Goal: Transaction & Acquisition: Obtain resource

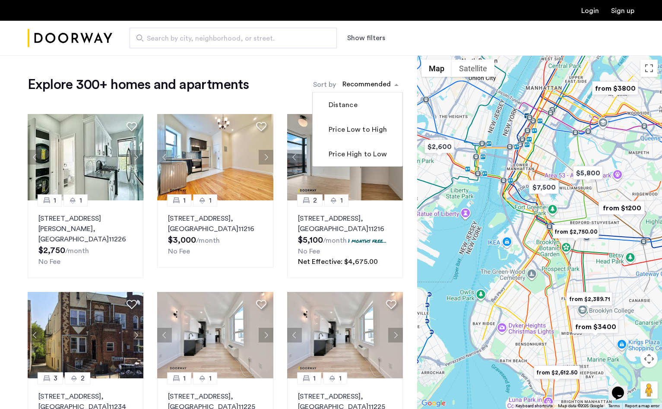
click at [362, 81] on div "sort-apartment" at bounding box center [366, 86] width 51 height 12
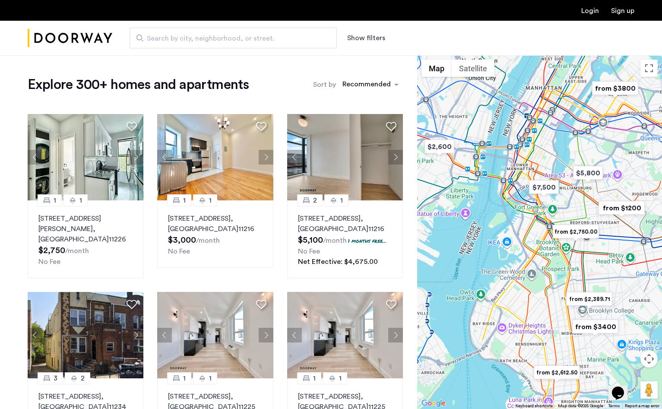
click at [361, 42] on button "Show filters" at bounding box center [366, 38] width 38 height 10
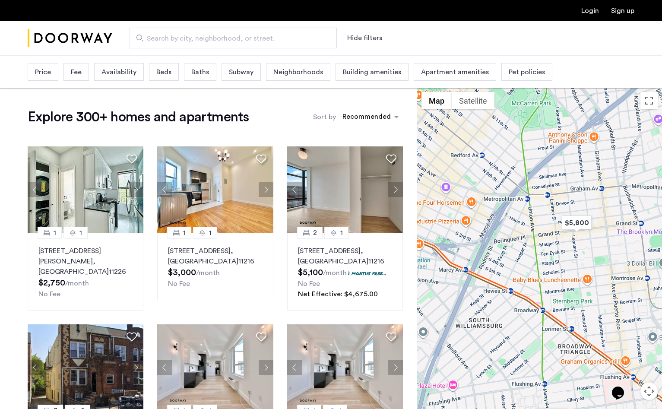
drag, startPoint x: 583, startPoint y: 152, endPoint x: 518, endPoint y: 280, distance: 143.7
click at [518, 280] on div at bounding box center [539, 265] width 245 height 354
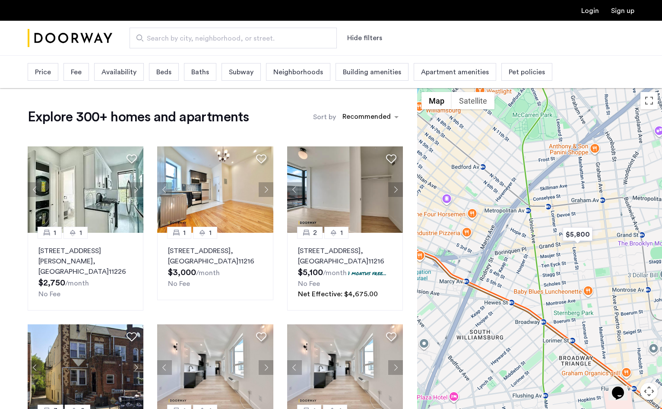
click at [159, 71] on span "Beds" at bounding box center [163, 72] width 15 height 10
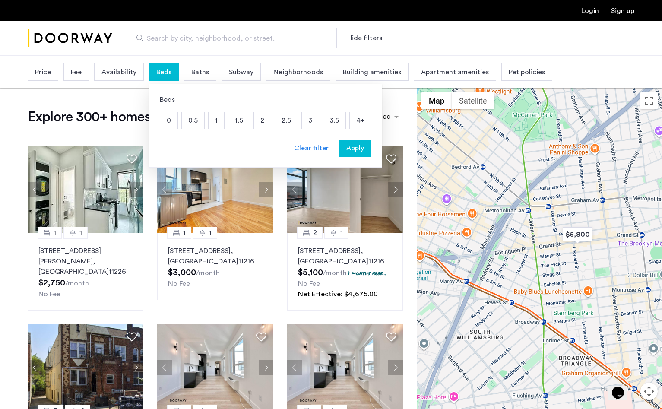
click at [358, 120] on p "4+" at bounding box center [360, 120] width 21 height 16
click at [354, 152] on span "Apply" at bounding box center [355, 148] width 18 height 10
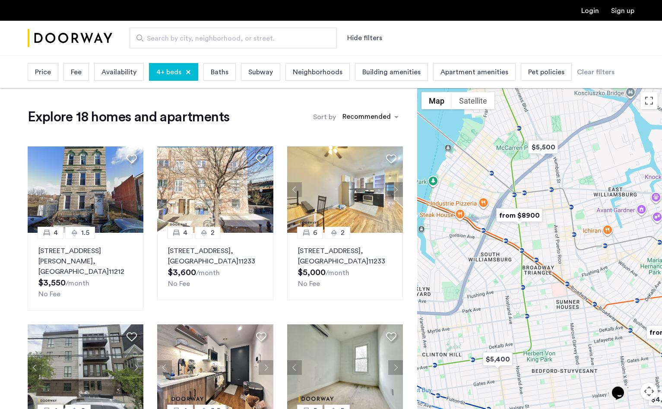
click at [522, 216] on img "from $8900" at bounding box center [519, 215] width 53 height 19
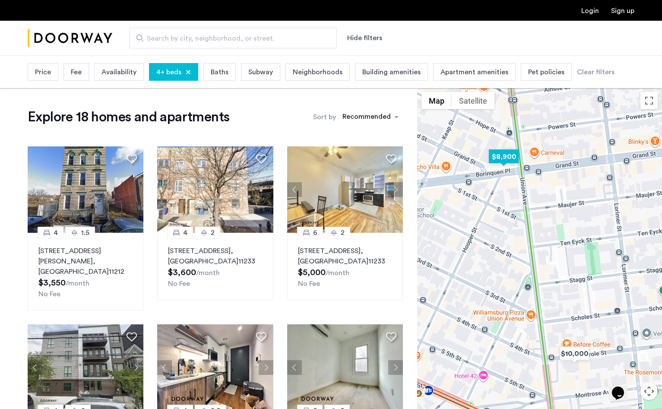
click at [508, 159] on img "$8,900" at bounding box center [503, 156] width 37 height 19
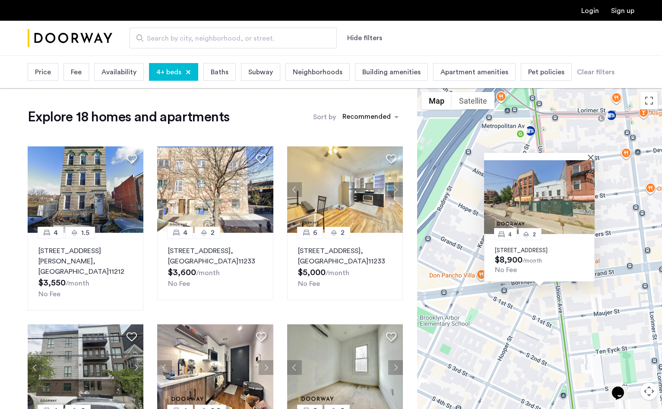
click at [628, 203] on div "4 2 [STREET_ADDRESS] $8,900 /month No Fee" at bounding box center [539, 265] width 245 height 354
click at [590, 153] on div at bounding box center [539, 156] width 111 height 7
click at [591, 154] on button "Close" at bounding box center [592, 157] width 6 height 6
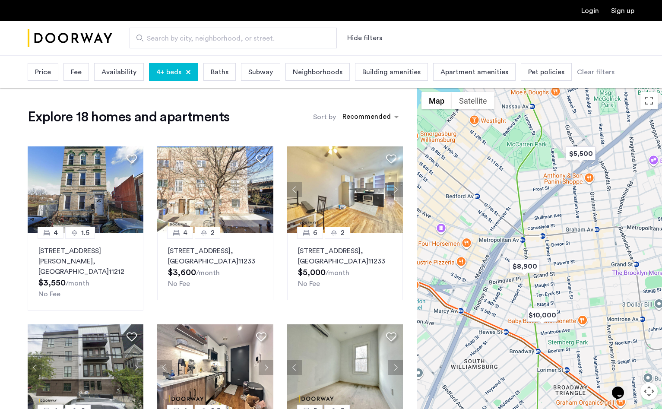
drag, startPoint x: 601, startPoint y: 216, endPoint x: 548, endPoint y: 253, distance: 64.5
click at [548, 253] on div at bounding box center [539, 265] width 245 height 354
click at [544, 317] on img "$10,000" at bounding box center [542, 314] width 37 height 19
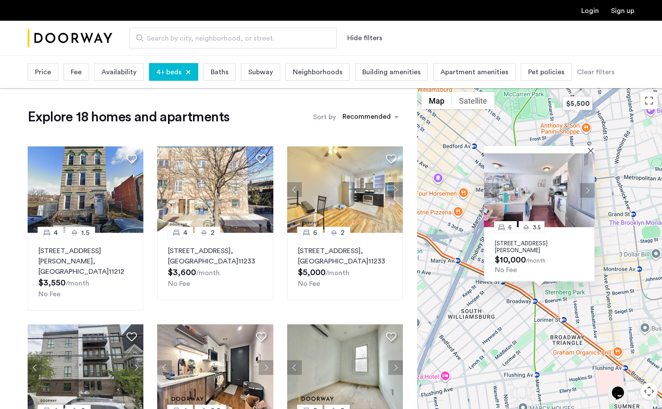
click at [512, 242] on p "[STREET_ADDRESS][PERSON_NAME]" at bounding box center [539, 247] width 89 height 14
click at [610, 279] on div "6 3.5 [STREET_ADDRESS][PERSON_NAME] $10,000 /month No Fee" at bounding box center [539, 265] width 245 height 354
click at [591, 151] on button "Close" at bounding box center [592, 150] width 6 height 6
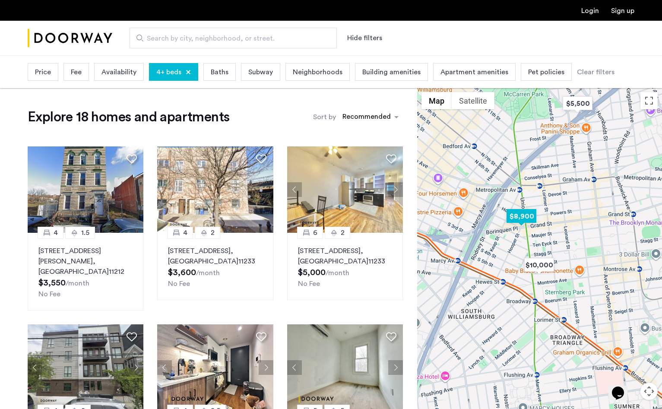
click at [526, 214] on img "$8,900" at bounding box center [521, 215] width 37 height 19
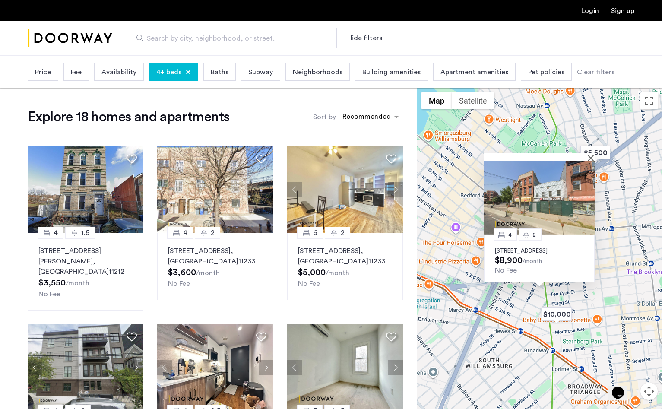
click at [513, 247] on p "[STREET_ADDRESS]" at bounding box center [539, 250] width 89 height 7
click at [480, 305] on div "4 2 [STREET_ADDRESS] $8,900 /month No Fee" at bounding box center [539, 265] width 245 height 354
click at [608, 222] on div "4 2 [STREET_ADDRESS] $8,900 /month No Fee" at bounding box center [539, 265] width 245 height 354
click at [593, 155] on button "Close" at bounding box center [592, 158] width 6 height 6
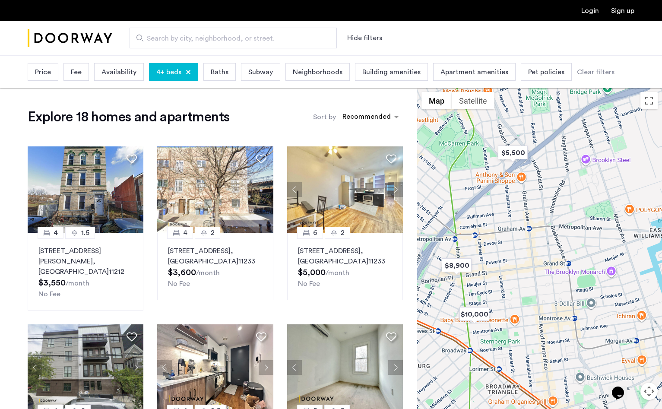
drag, startPoint x: 587, startPoint y: 205, endPoint x: 496, endPoint y: 205, distance: 90.7
click at [496, 205] on div at bounding box center [539, 265] width 245 height 354
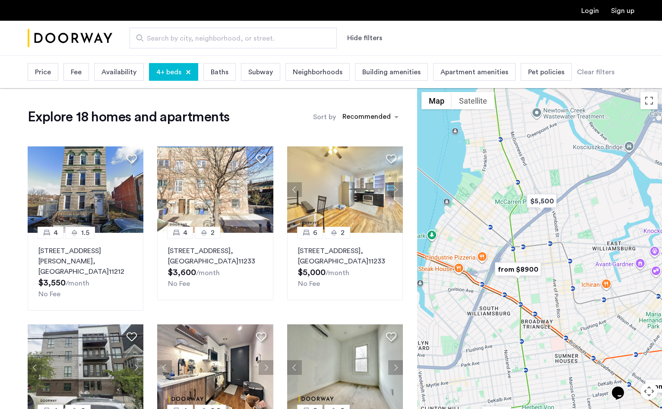
drag, startPoint x: 532, startPoint y: 240, endPoint x: 567, endPoint y: 268, distance: 44.2
click at [567, 268] on div at bounding box center [539, 265] width 245 height 354
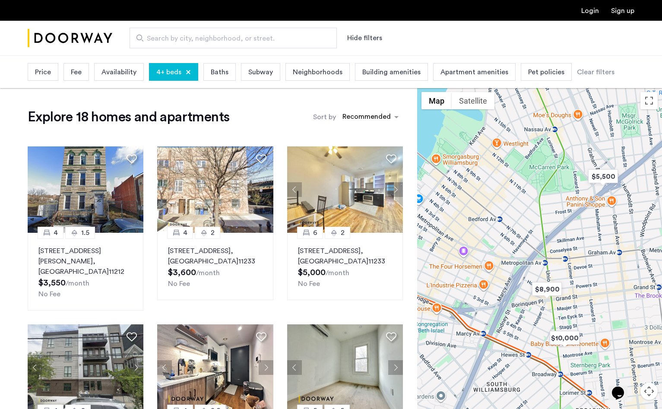
drag, startPoint x: 524, startPoint y: 234, endPoint x: 575, endPoint y: 272, distance: 63.6
click at [575, 272] on div at bounding box center [539, 265] width 245 height 354
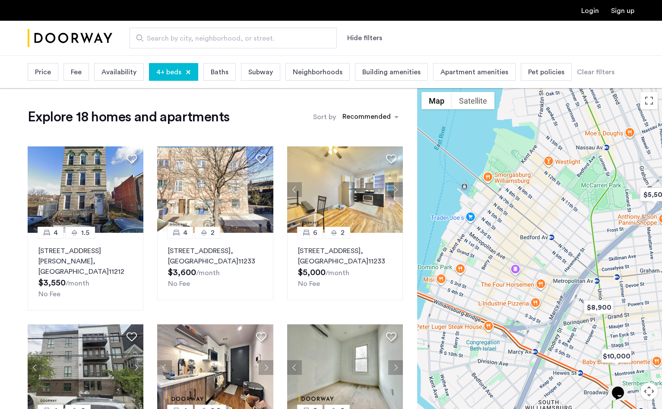
drag, startPoint x: 530, startPoint y: 227, endPoint x: 581, endPoint y: 241, distance: 53.3
click at [581, 241] on div at bounding box center [539, 265] width 245 height 354
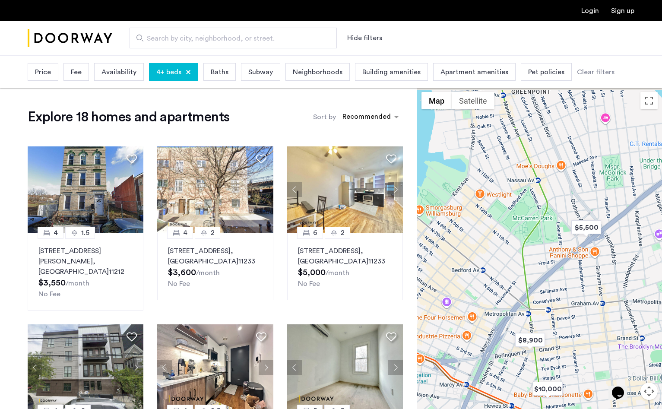
drag, startPoint x: 591, startPoint y: 217, endPoint x: 507, endPoint y: 255, distance: 91.6
click at [507, 255] on div at bounding box center [539, 265] width 245 height 354
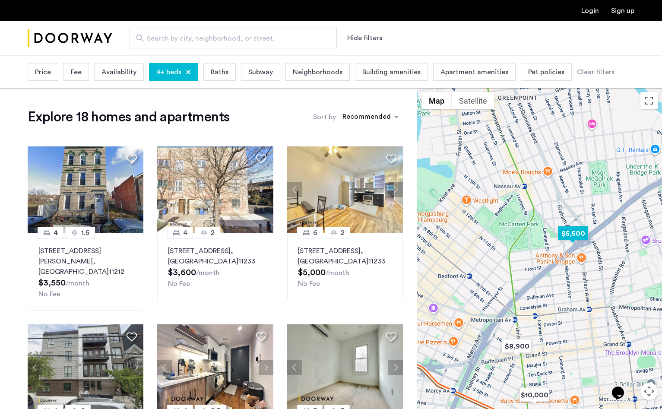
click at [577, 235] on img "$5,500" at bounding box center [572, 233] width 37 height 19
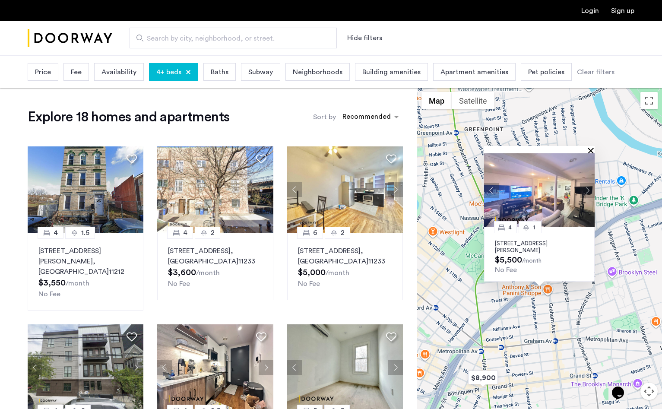
click at [593, 147] on button "Close" at bounding box center [592, 150] width 6 height 6
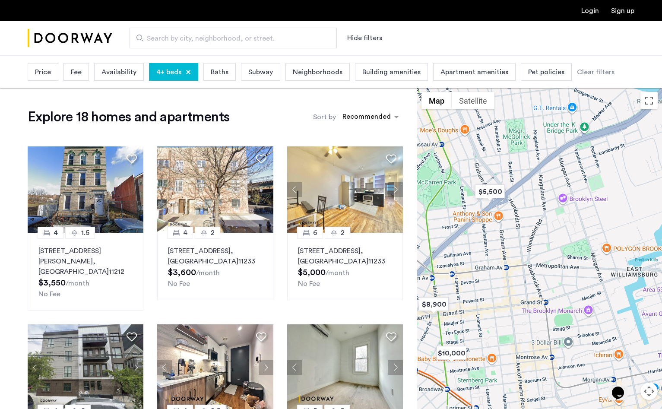
drag, startPoint x: 593, startPoint y: 318, endPoint x: 526, endPoint y: 215, distance: 123.4
click at [526, 214] on div at bounding box center [539, 265] width 245 height 354
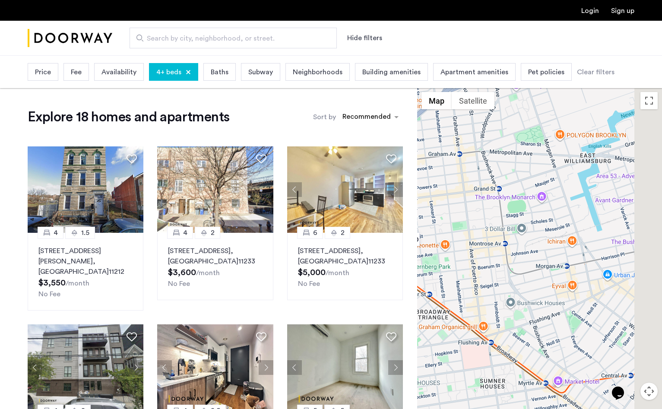
drag, startPoint x: 583, startPoint y: 283, endPoint x: 553, endPoint y: 197, distance: 91.1
click at [553, 197] on div at bounding box center [539, 265] width 245 height 354
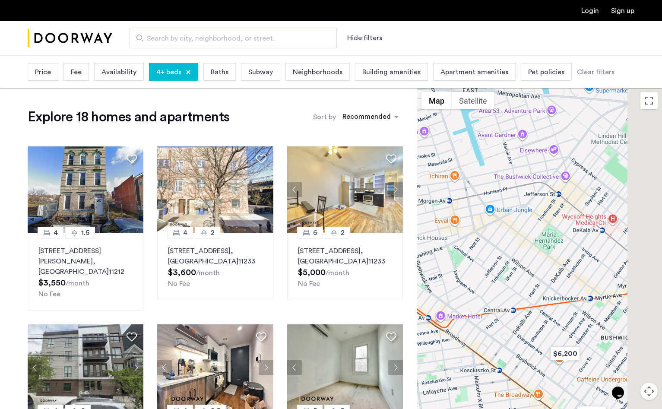
drag, startPoint x: 603, startPoint y: 251, endPoint x: 476, endPoint y: 187, distance: 141.8
click at [476, 187] on div at bounding box center [539, 265] width 245 height 354
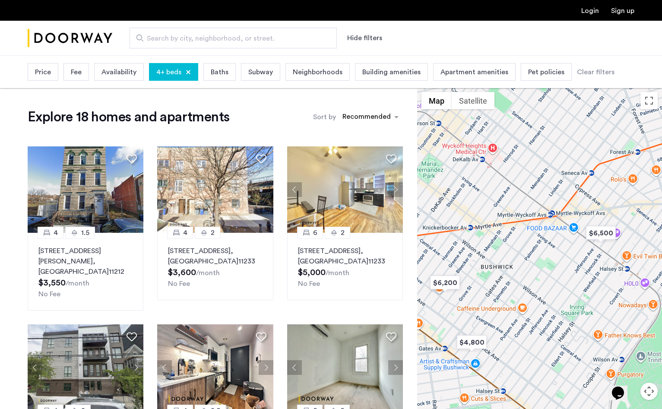
drag, startPoint x: 525, startPoint y: 222, endPoint x: 549, endPoint y: 235, distance: 27.1
click at [549, 236] on div at bounding box center [539, 265] width 245 height 354
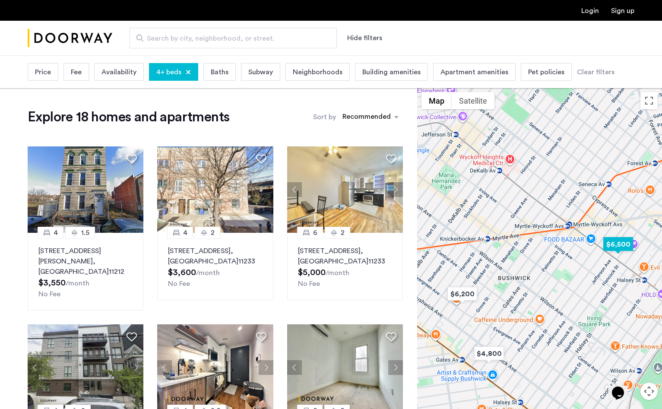
click at [619, 244] on img "$6,500" at bounding box center [618, 243] width 37 height 19
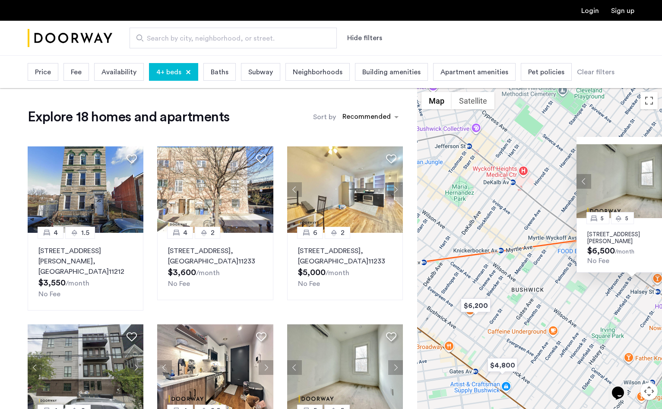
drag, startPoint x: 444, startPoint y: 308, endPoint x: 550, endPoint y: 298, distance: 105.8
click at [550, 298] on div "5 5 [STREET_ADDRESS][PERSON_NAME] $6,500 /month No Fee" at bounding box center [539, 265] width 245 height 354
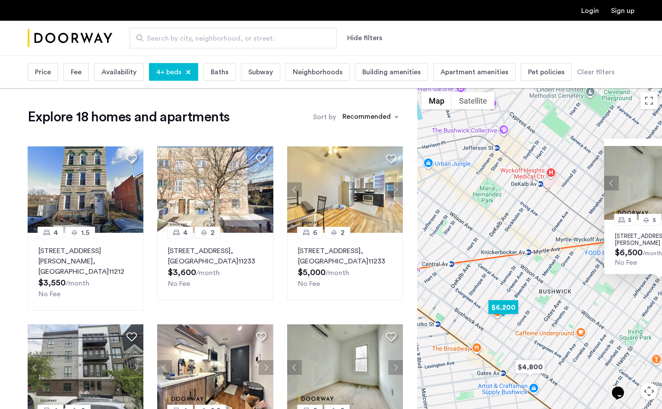
click at [498, 311] on img "$6,200" at bounding box center [503, 307] width 37 height 19
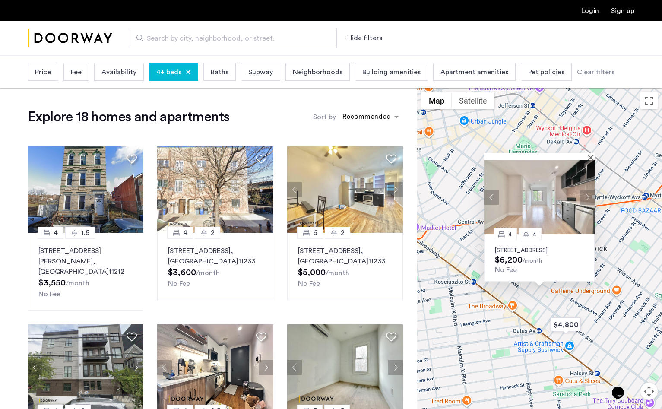
click at [621, 286] on div "4 4 [STREET_ADDRESS] $6,200 /month No Fee" at bounding box center [539, 265] width 245 height 354
click at [589, 154] on button "Close" at bounding box center [592, 157] width 6 height 6
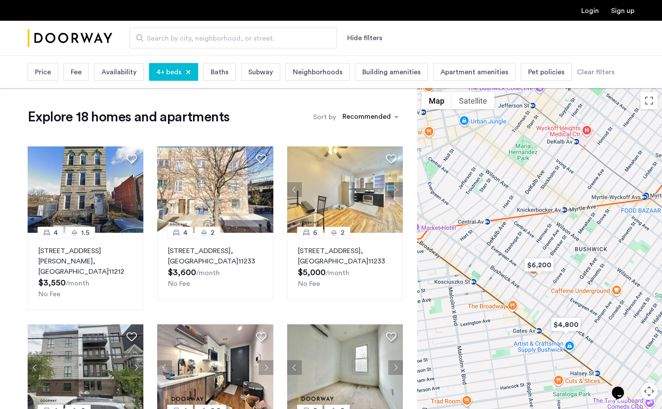
drag, startPoint x: 473, startPoint y: 157, endPoint x: 631, endPoint y: 282, distance: 201.5
click at [631, 282] on div "To navigate, press the arrow keys." at bounding box center [539, 265] width 245 height 354
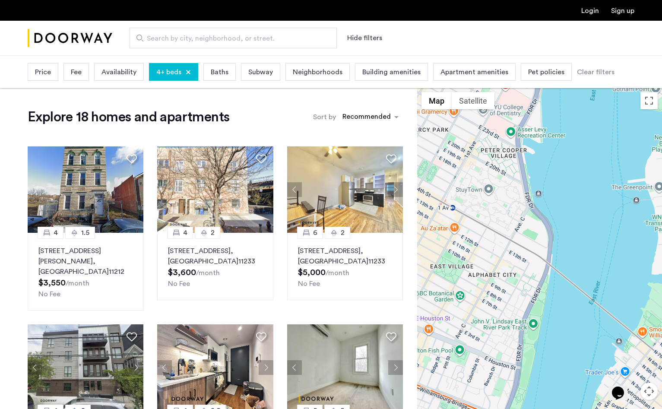
drag, startPoint x: 577, startPoint y: 285, endPoint x: 461, endPoint y: 231, distance: 127.9
click at [461, 231] on div at bounding box center [539, 265] width 245 height 354
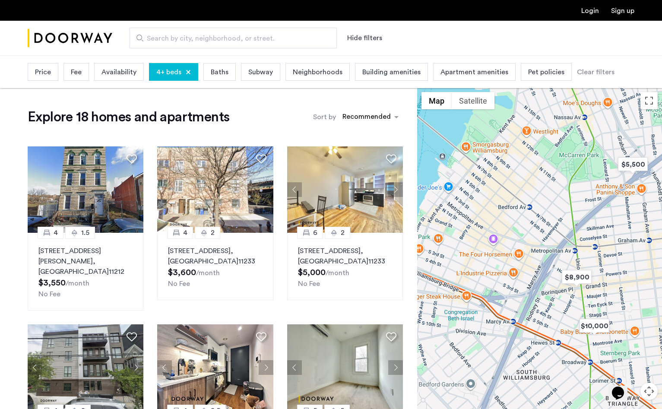
drag, startPoint x: 560, startPoint y: 273, endPoint x: 636, endPoint y: 200, distance: 105.7
click at [636, 200] on div at bounding box center [539, 265] width 245 height 354
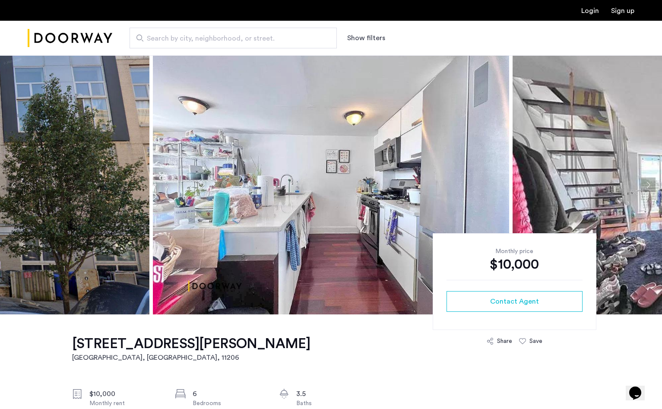
click at [244, 171] on img at bounding box center [331, 184] width 356 height 259
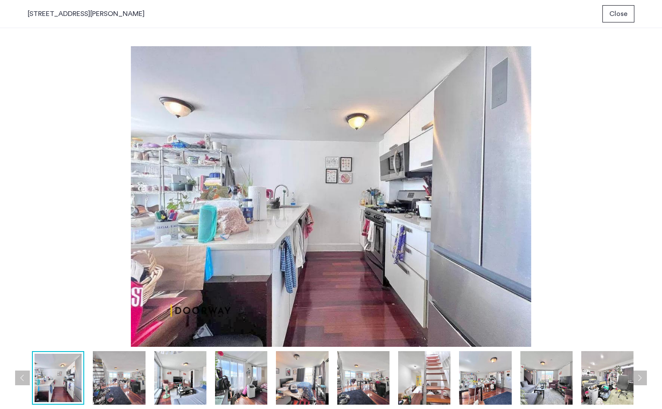
click at [51, 167] on img at bounding box center [331, 196] width 607 height 301
click at [620, 15] on span "Close" at bounding box center [618, 14] width 18 height 10
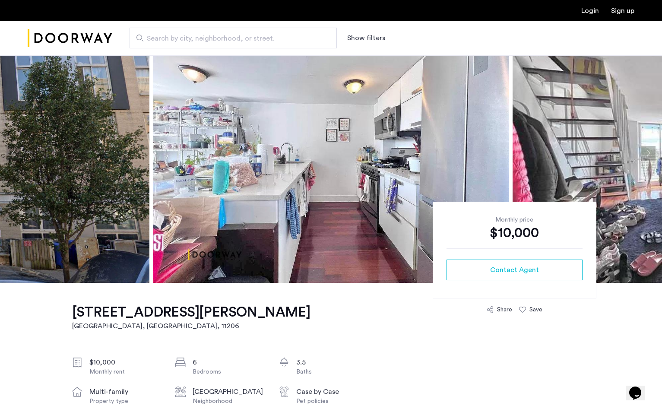
scroll to position [92, 0]
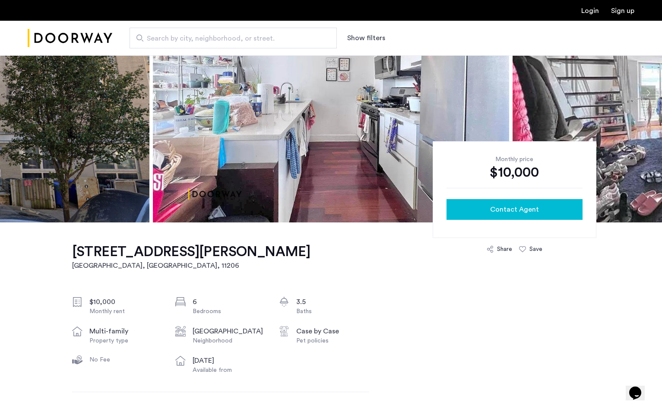
click at [466, 206] on div "Contact Agent" at bounding box center [514, 209] width 122 height 10
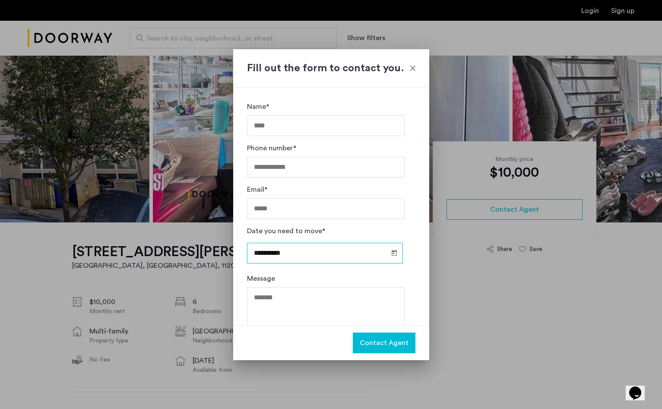
click at [317, 250] on div "**********" at bounding box center [326, 250] width 158 height 48
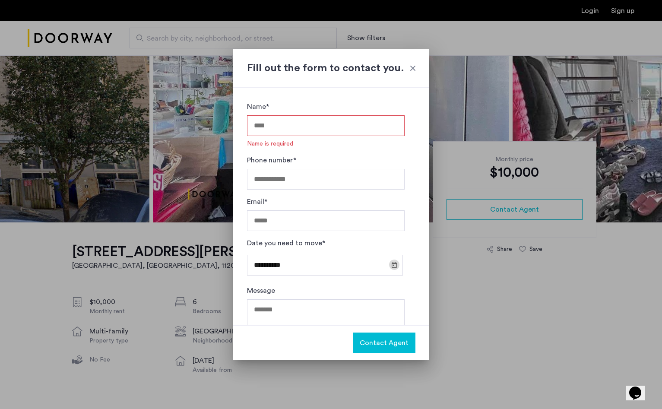
click at [388, 263] on span "Open calendar" at bounding box center [394, 264] width 21 height 21
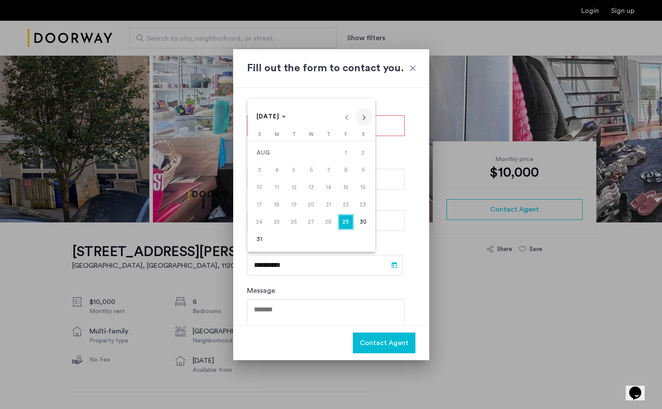
click at [363, 116] on span "Next month" at bounding box center [363, 116] width 17 height 17
click at [307, 155] on span "1" at bounding box center [312, 153] width 16 height 16
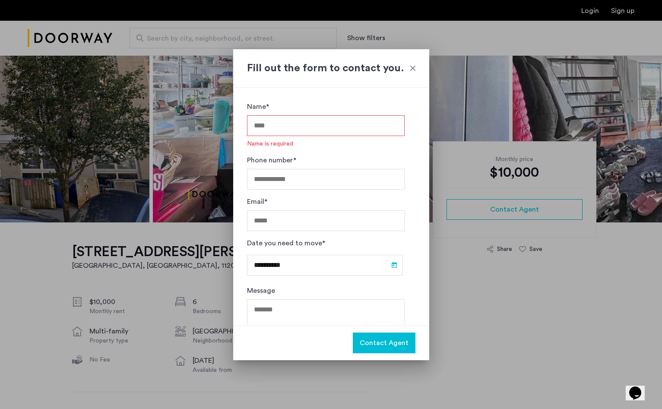
type input "**********"
click at [323, 121] on input "Name*" at bounding box center [326, 125] width 158 height 21
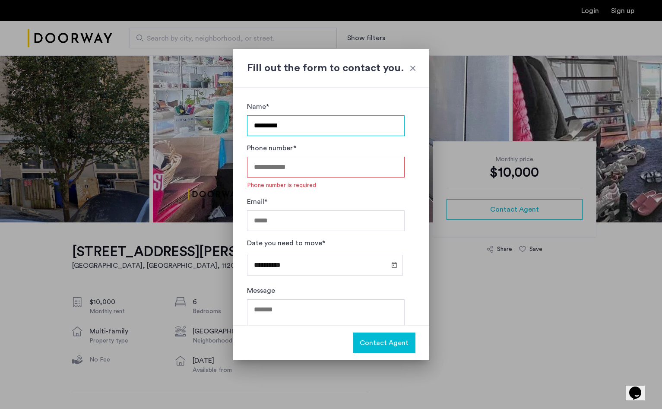
click at [318, 130] on input "*********" at bounding box center [326, 125] width 158 height 21
type input "**********"
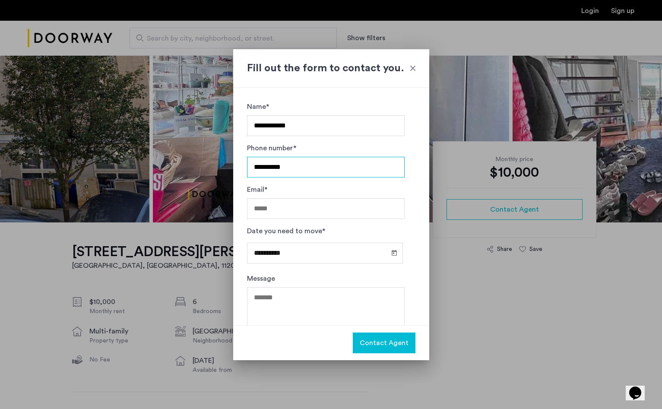
type input "**********"
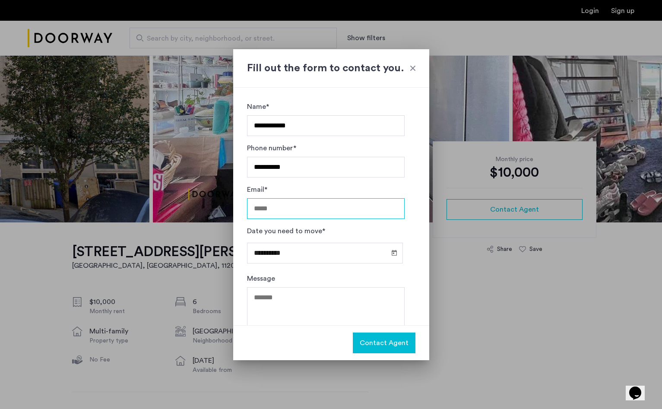
click at [279, 209] on input "Email*" at bounding box center [326, 208] width 158 height 21
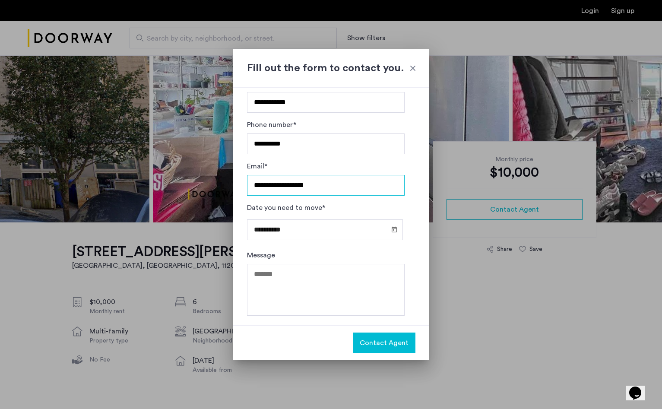
scroll to position [23, 0]
type input "**********"
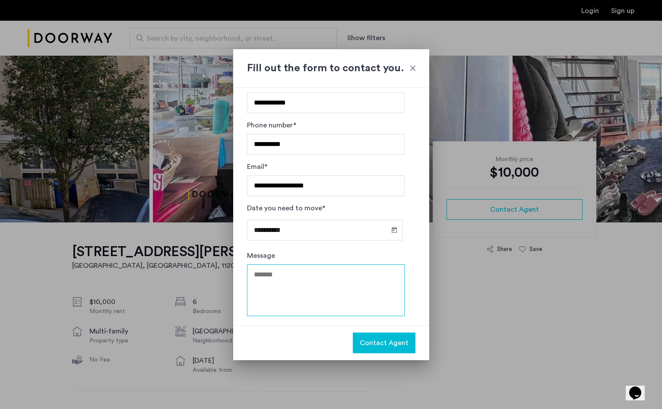
click at [278, 297] on textarea "Message" at bounding box center [326, 290] width 158 height 52
type textarea "*"
type textarea "**********"
click at [390, 344] on span "Contact Agent" at bounding box center [384, 343] width 49 height 10
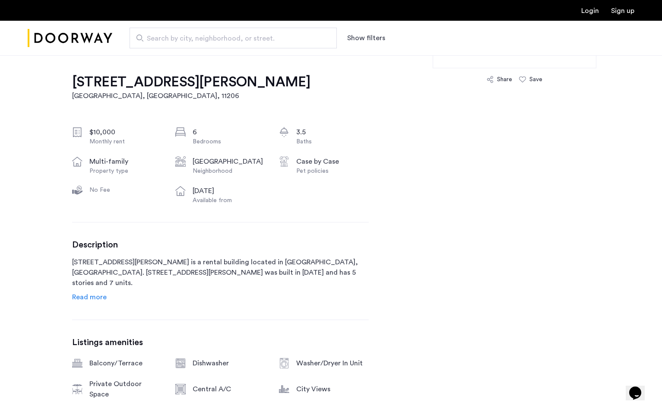
scroll to position [271, 0]
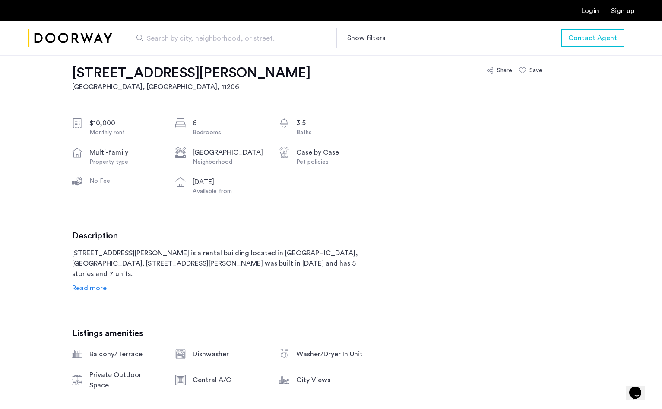
click at [95, 285] on span "Read more" at bounding box center [89, 288] width 35 height 7
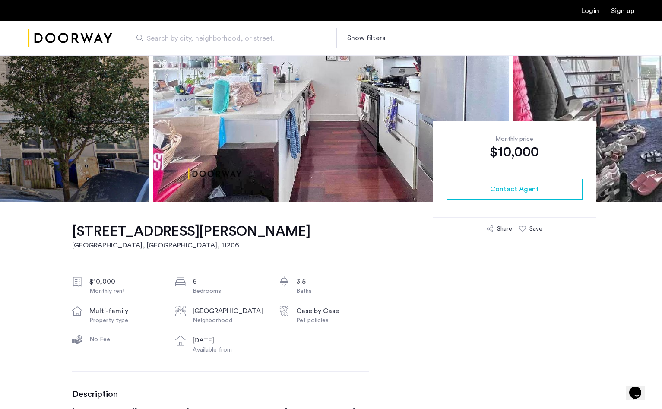
scroll to position [0, 0]
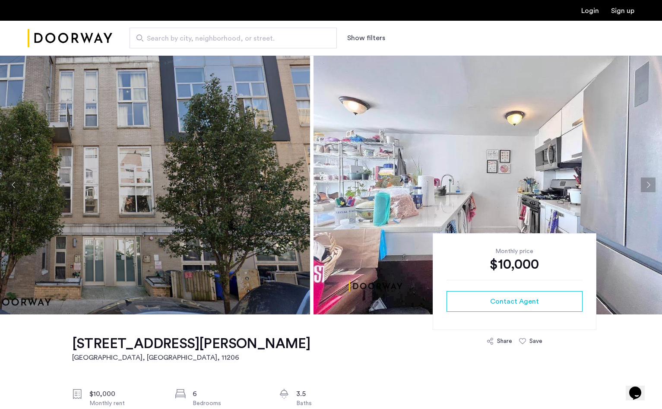
drag, startPoint x: 54, startPoint y: 191, endPoint x: 290, endPoint y: 231, distance: 239.5
click at [290, 231] on img at bounding box center [132, 184] width 356 height 259
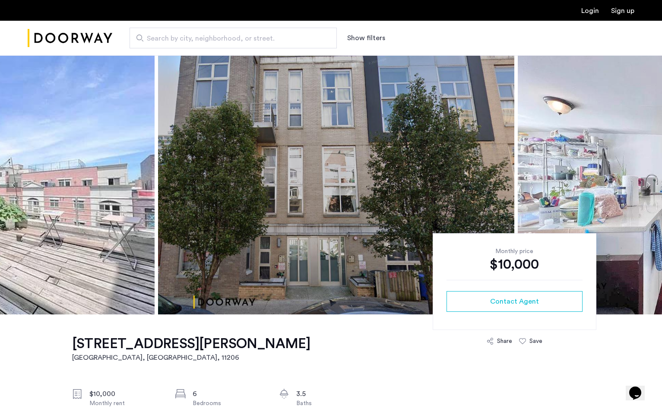
drag, startPoint x: 160, startPoint y: 201, endPoint x: 418, endPoint y: 212, distance: 258.1
click at [418, 212] on img at bounding box center [336, 184] width 356 height 259
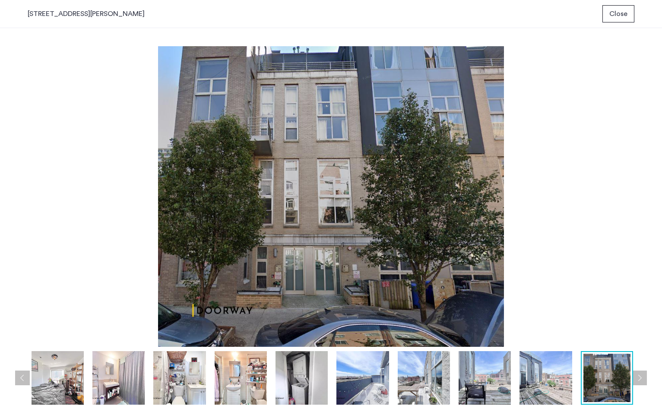
click at [70, 202] on img at bounding box center [331, 196] width 607 height 301
click at [615, 19] on button "Close" at bounding box center [618, 13] width 32 height 17
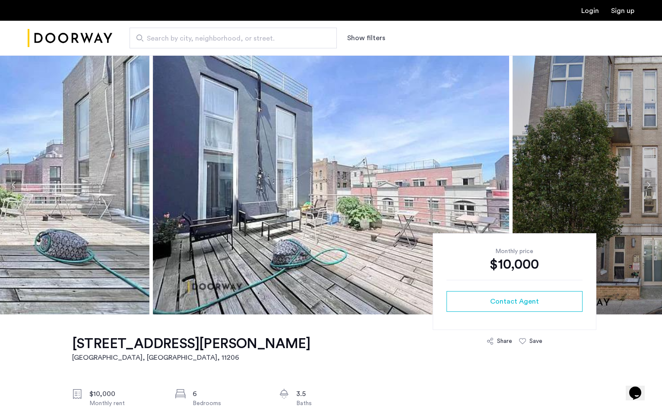
click at [654, 187] on button "Next apartment" at bounding box center [648, 184] width 15 height 15
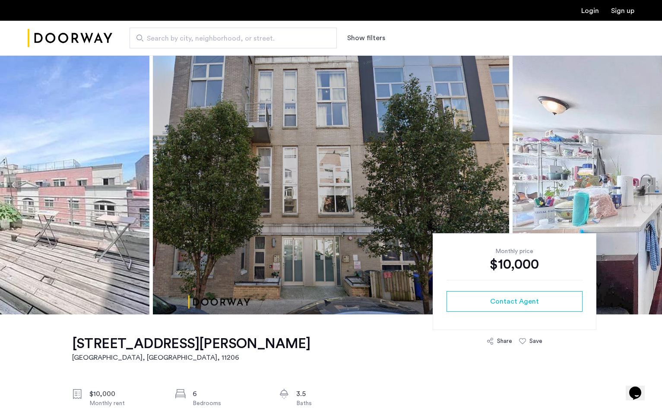
click at [654, 187] on button "Next apartment" at bounding box center [648, 184] width 15 height 15
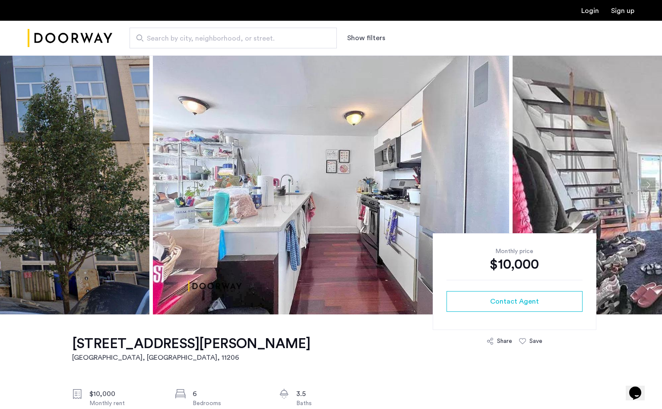
click at [654, 187] on button "Next apartment" at bounding box center [648, 184] width 15 height 15
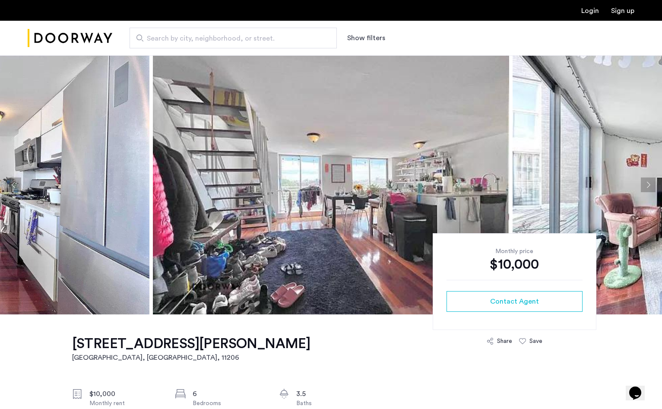
click at [647, 184] on button "Next apartment" at bounding box center [648, 184] width 15 height 15
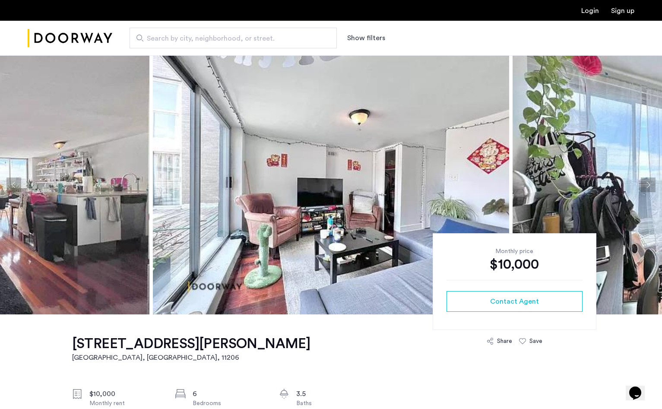
click at [647, 184] on button "Next apartment" at bounding box center [648, 184] width 15 height 15
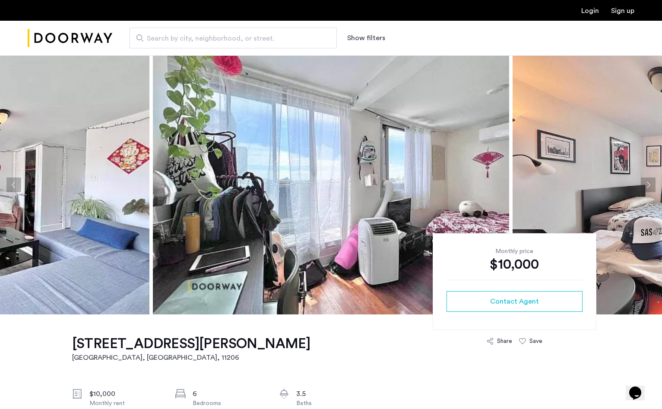
click at [647, 184] on button "Next apartment" at bounding box center [648, 184] width 15 height 15
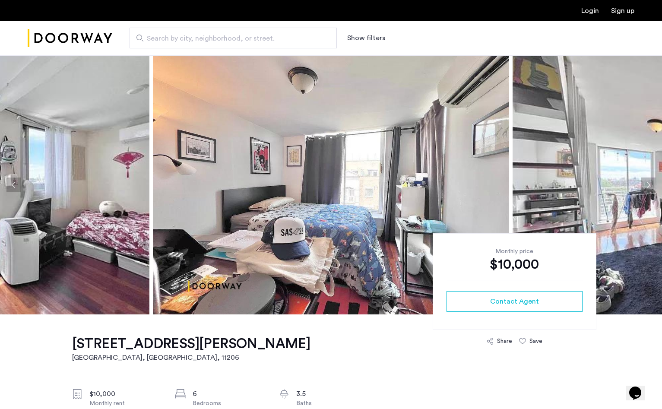
click at [647, 184] on button "Next apartment" at bounding box center [648, 184] width 15 height 15
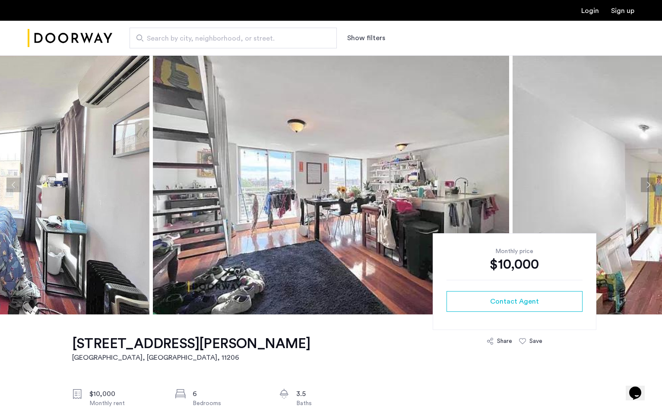
click at [647, 184] on button "Next apartment" at bounding box center [648, 184] width 15 height 15
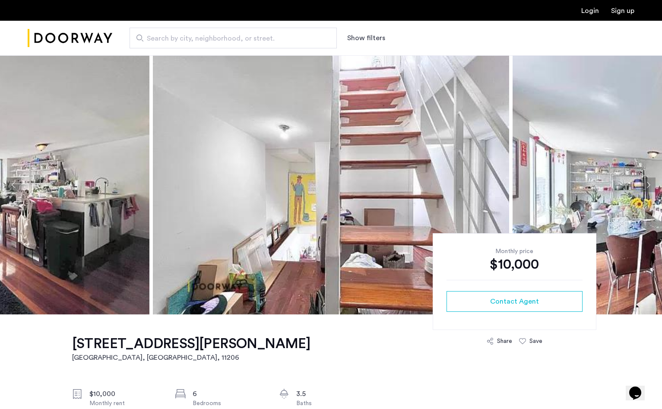
click at [647, 184] on button "Next apartment" at bounding box center [648, 184] width 15 height 15
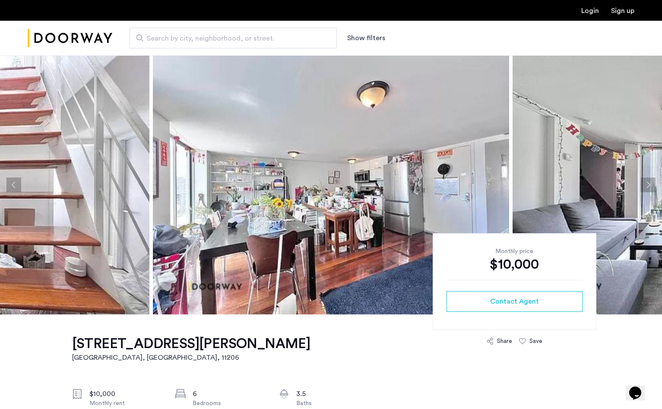
click at [647, 184] on button "Next apartment" at bounding box center [648, 184] width 15 height 15
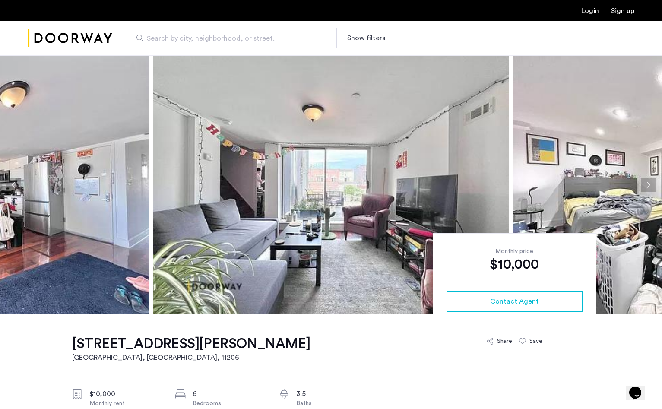
click at [647, 184] on button "Next apartment" at bounding box center [648, 184] width 15 height 15
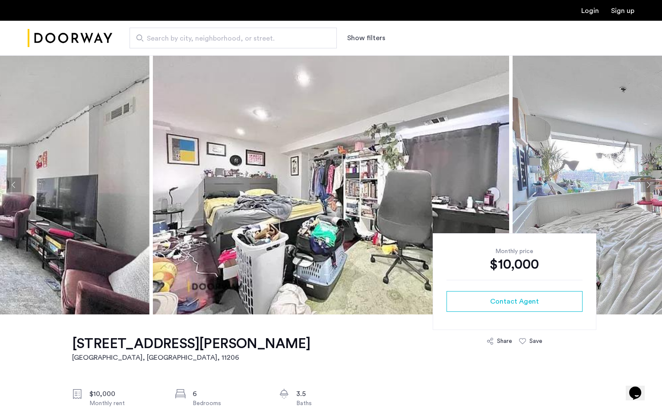
click at [647, 184] on button "Next apartment" at bounding box center [648, 184] width 15 height 15
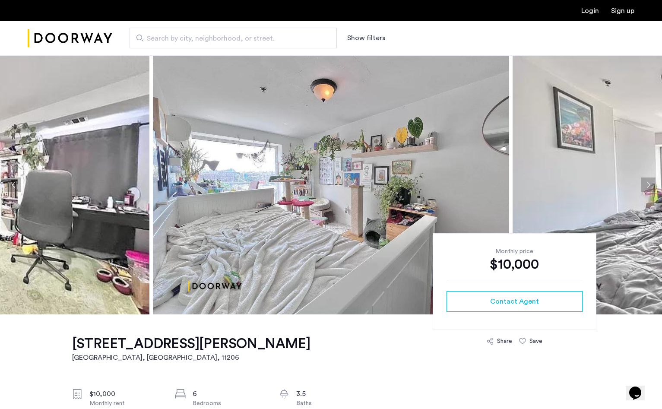
click at [647, 184] on button "Next apartment" at bounding box center [648, 184] width 15 height 15
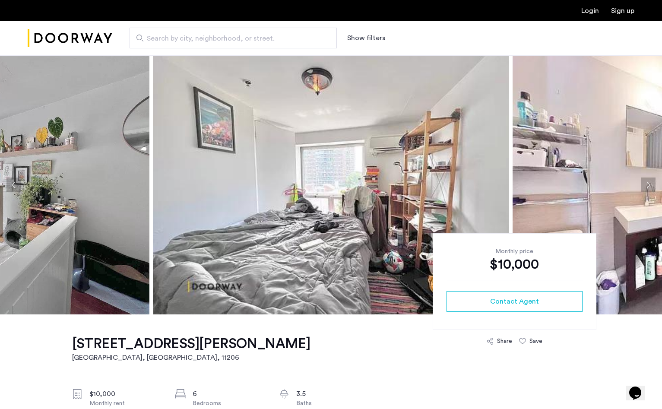
click at [647, 184] on button "Next apartment" at bounding box center [648, 184] width 15 height 15
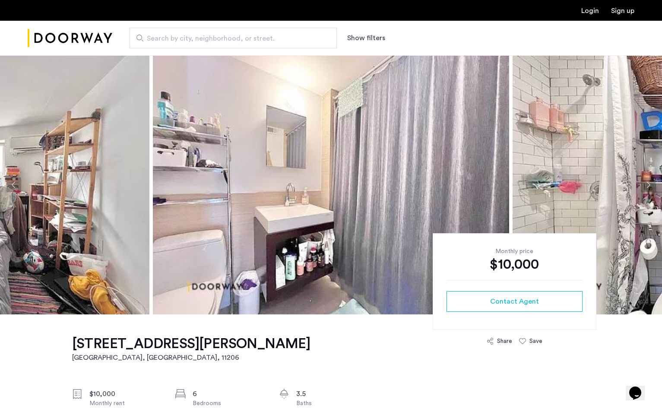
click at [647, 184] on button "Next apartment" at bounding box center [648, 184] width 15 height 15
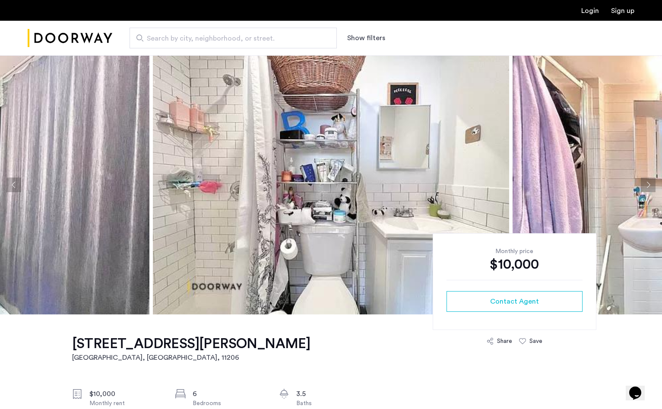
click at [647, 184] on button "Next apartment" at bounding box center [648, 184] width 15 height 15
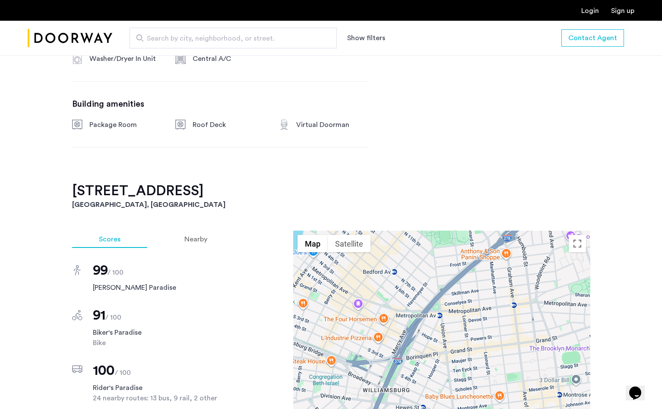
scroll to position [693, 0]
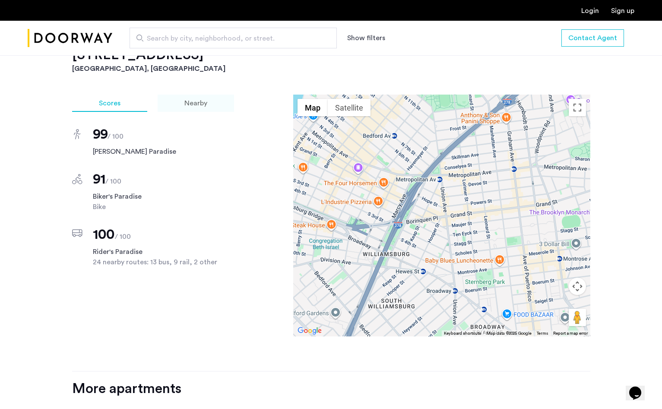
click at [195, 106] on span "Nearby" at bounding box center [195, 103] width 23 height 7
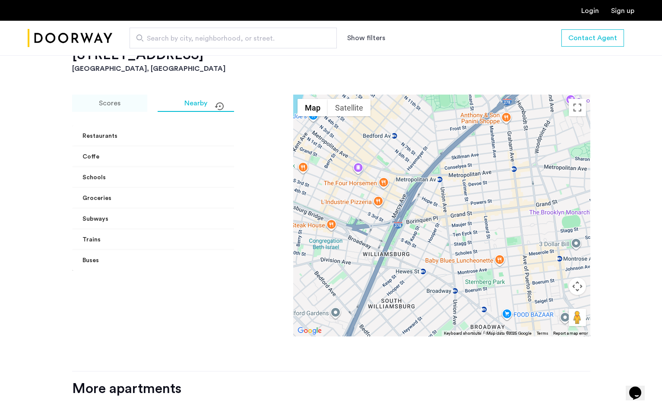
click at [119, 95] on div "Scores" at bounding box center [109, 103] width 75 height 17
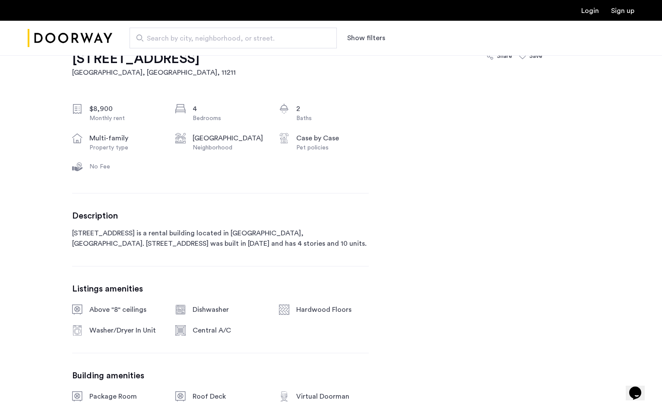
scroll to position [0, 0]
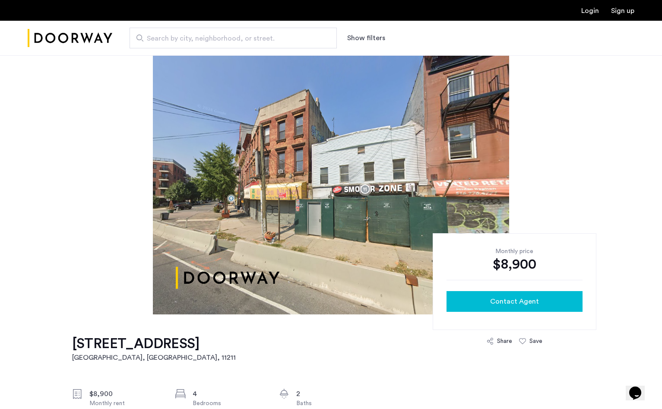
click at [469, 306] on div "Contact Agent" at bounding box center [514, 301] width 122 height 10
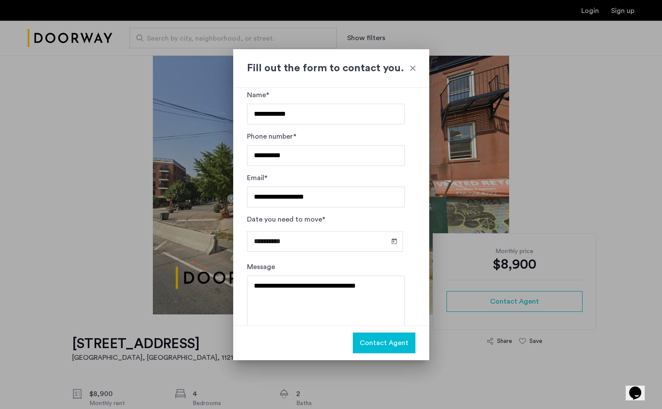
scroll to position [13, 0]
click at [385, 341] on span "Contact Agent" at bounding box center [384, 343] width 49 height 10
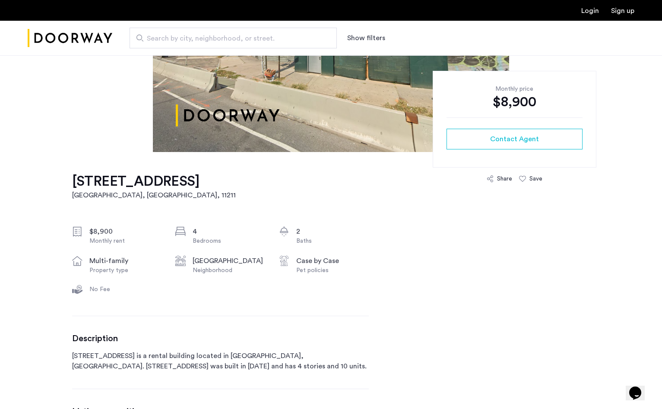
scroll to position [257, 0]
